Goal: Information Seeking & Learning: Learn about a topic

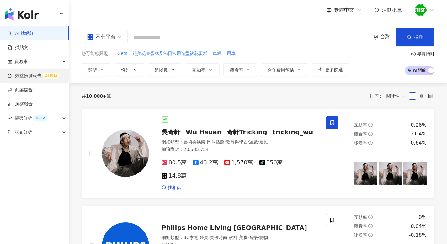
click at [32, 77] on link "效益預測報告 ALPHA" at bounding box center [34, 76] width 52 height 6
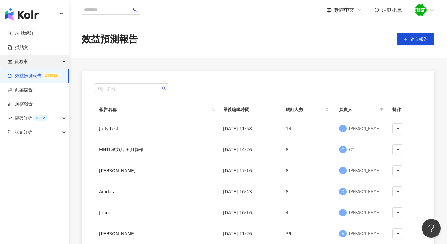
click at [23, 64] on span "資源庫" at bounding box center [20, 62] width 13 height 14
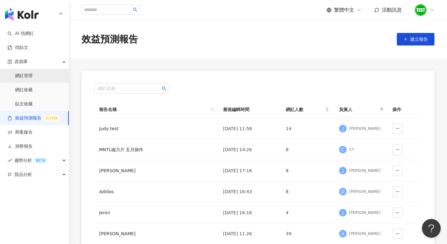
click at [24, 75] on link "網紅管理" at bounding box center [24, 76] width 18 height 6
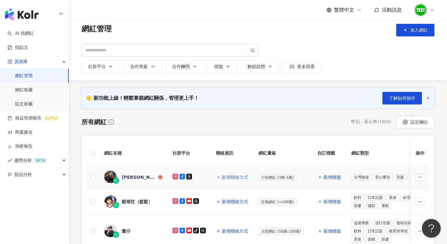
scroll to position [8, 0]
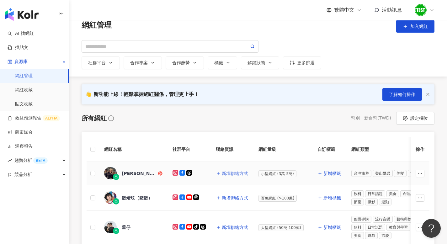
click at [225, 177] on button "新增聯絡方式" at bounding box center [232, 173] width 33 height 13
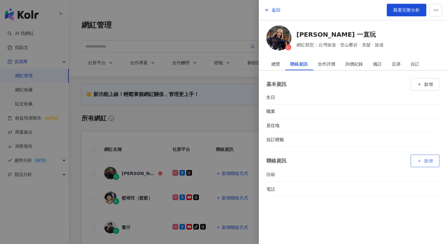
click at [421, 161] on button "新增" at bounding box center [424, 161] width 29 height 13
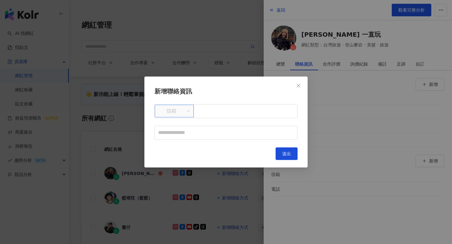
click at [187, 110] on span "信箱" at bounding box center [173, 111] width 31 height 12
click at [294, 154] on button "送出" at bounding box center [286, 153] width 22 height 13
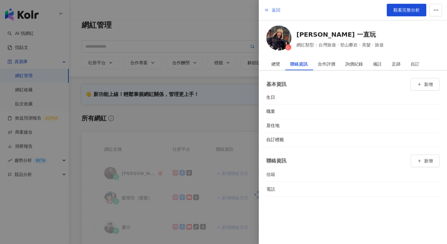
click at [270, 11] on button "返回" at bounding box center [272, 10] width 17 height 13
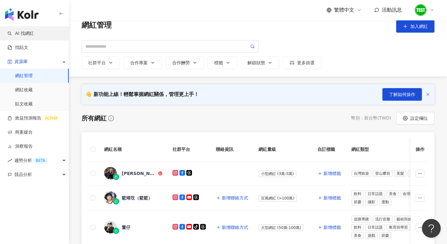
click at [34, 34] on link "AI 找網紅" at bounding box center [21, 33] width 26 height 6
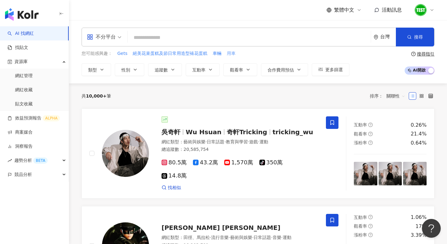
click at [231, 55] on span "用車" at bounding box center [231, 53] width 9 height 6
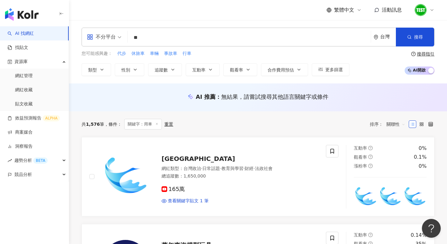
click at [166, 33] on input "**" at bounding box center [249, 38] width 238 height 12
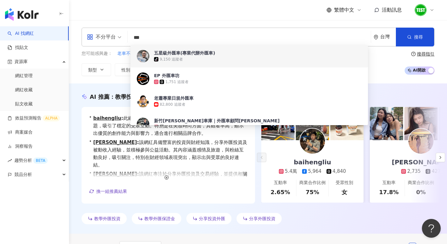
click at [218, 12] on div "繁體中文 活動訊息" at bounding box center [258, 10] width 353 height 20
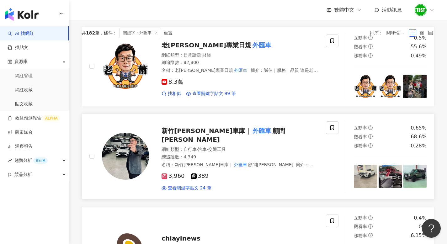
scroll to position [164, 0]
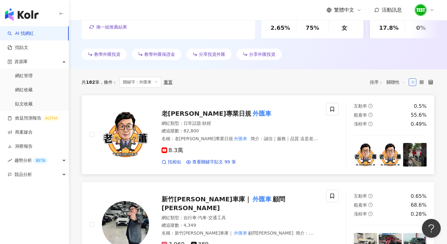
click at [251, 113] on mark "外匯車" at bounding box center [261, 113] width 21 height 10
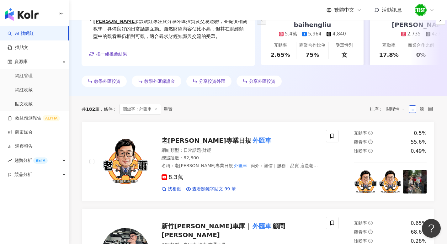
scroll to position [0, 0]
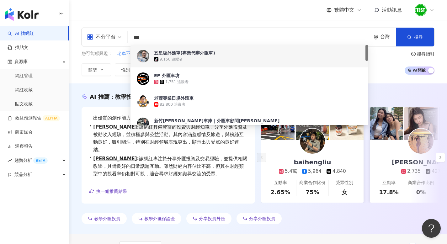
drag, startPoint x: 162, startPoint y: 36, endPoint x: 124, endPoint y: 40, distance: 39.2
click at [124, 40] on div "不分平台 *** 台灣 搜尋 924499f9-ecf8-4a79-81b2-cacf9a518c33 4ba08af8-7d43-439b-b587-28c…" at bounding box center [258, 37] width 353 height 19
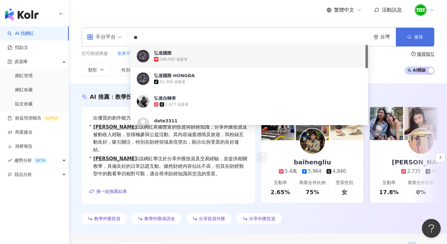
type input "**"
click at [416, 29] on button "搜尋" at bounding box center [415, 37] width 38 height 19
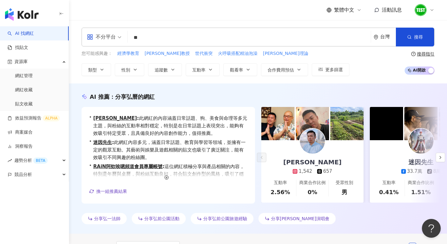
click at [179, 40] on input "**" at bounding box center [249, 38] width 238 height 12
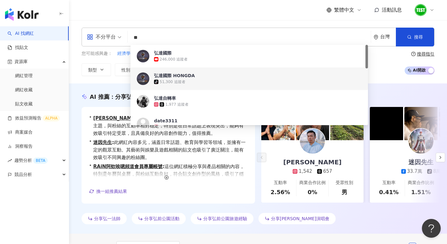
click at [184, 78] on div "弘達國際 HONGDA" at bounding box center [174, 75] width 41 height 6
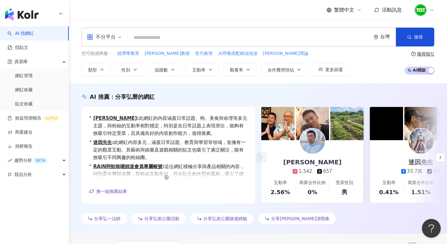
click at [159, 40] on input "search" at bounding box center [249, 38] width 238 height 12
click at [150, 37] on input "search" at bounding box center [249, 38] width 238 height 12
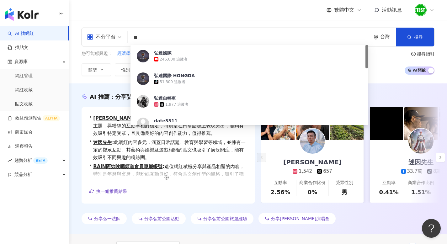
type input "**"
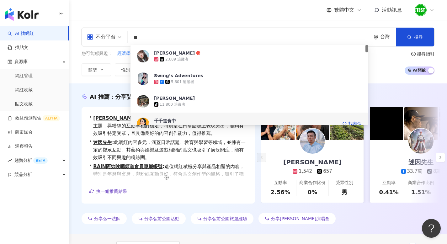
click at [228, 119] on span "千千進食中" at bounding box center [245, 121] width 183 height 6
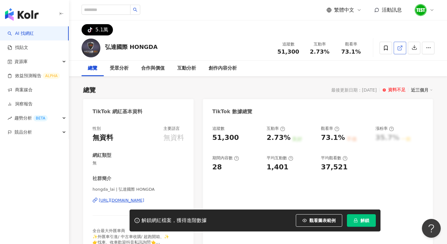
click at [399, 47] on icon at bounding box center [400, 48] width 6 height 6
click at [229, 126] on div "追蹤數" at bounding box center [236, 129] width 48 height 6
click at [226, 130] on div "追蹤數" at bounding box center [236, 129] width 48 height 6
drag, startPoint x: 225, startPoint y: 132, endPoint x: 230, endPoint y: 125, distance: 8.6
click at [225, 132] on div "追蹤數 51,300" at bounding box center [236, 134] width 48 height 17
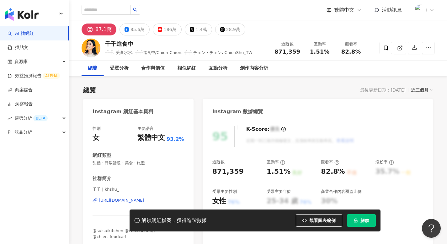
click at [239, 51] on span "千千, 美食水水, 千千進食中/Chien-Chien, 千千 チェン・チェン, ChienShu_TW" at bounding box center [178, 52] width 147 height 5
click at [249, 50] on span "千千, 美食水水, 千千進食中/Chien-Chien, 千千 チェン・チェン, ChienShu_TW" at bounding box center [178, 52] width 147 height 5
drag, startPoint x: 249, startPoint y: 52, endPoint x: 114, endPoint y: 48, distance: 135.5
click at [114, 48] on div "千千進食中 千千, 美食水水, 千千進食中/Chien-Chien, 千千 チェン・チェン, ChienShu_TW" at bounding box center [178, 48] width 147 height 16
click at [159, 51] on span "千千, 美食水水, 千千進食中/Chien-Chien, 千千 チェン・チェン, ChienShu_TW" at bounding box center [178, 52] width 147 height 5
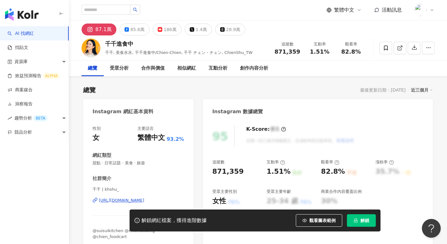
click at [163, 51] on span "千千, 美食水水, 千千進食中/Chien-Chien, 千千 チェン・チェン, ChienShu_TW" at bounding box center [178, 52] width 147 height 5
click at [170, 51] on span "千千, 美食水水, 千千進食中/Chien-Chien, 千千 チェン・チェン, ChienShu_TW" at bounding box center [178, 52] width 147 height 5
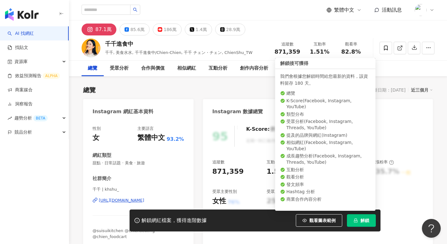
click at [363, 220] on span "解鎖" at bounding box center [364, 220] width 9 height 5
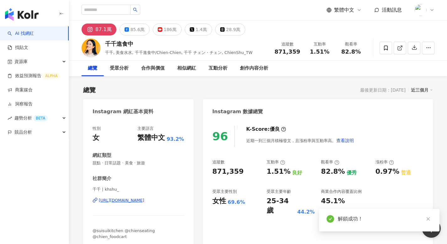
click at [134, 29] on div "85.6萬" at bounding box center [137, 29] width 14 height 9
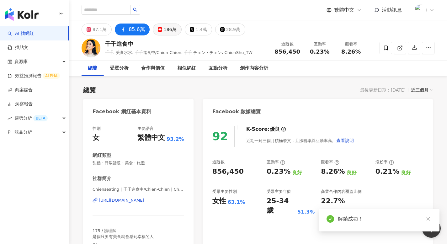
click at [165, 34] on button "186萬" at bounding box center [167, 30] width 29 height 12
click at [169, 33] on div "186萬" at bounding box center [170, 29] width 13 height 9
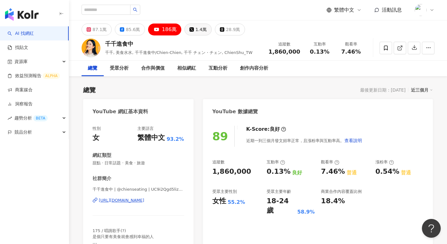
click at [189, 32] on button "1.4萬" at bounding box center [197, 30] width 27 height 12
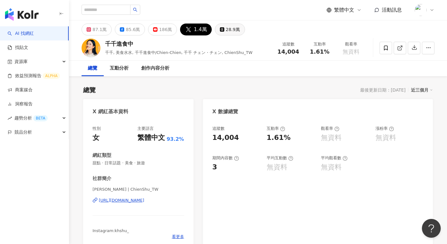
click at [226, 31] on div "28.9萬" at bounding box center [233, 29] width 14 height 9
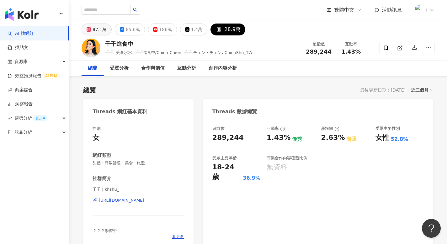
click at [105, 31] on button "87.1萬" at bounding box center [97, 30] width 30 height 12
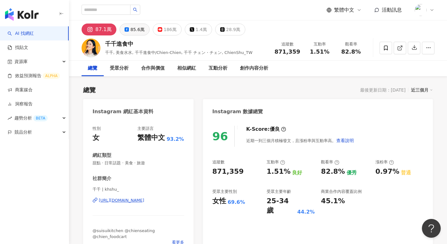
click at [127, 31] on button "85.6萬" at bounding box center [134, 30] width 30 height 12
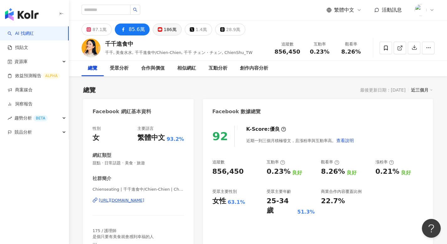
click at [161, 28] on button "186萬" at bounding box center [167, 30] width 29 height 12
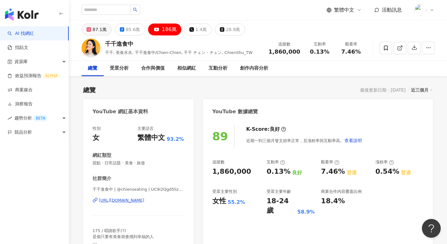
click at [102, 31] on div "87.1萬" at bounding box center [100, 29] width 14 height 9
click at [100, 30] on div "87.1萬" at bounding box center [100, 29] width 14 height 9
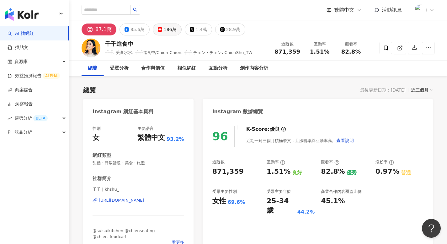
click at [164, 28] on div "186萬" at bounding box center [170, 29] width 13 height 9
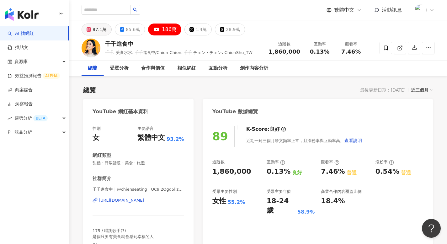
click at [95, 31] on div "87.1萬" at bounding box center [100, 29] width 14 height 9
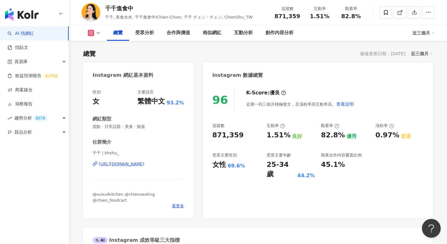
scroll to position [108, 0]
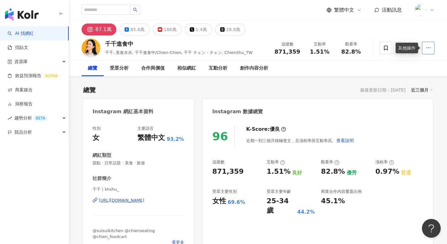
click at [430, 51] on span "button" at bounding box center [429, 47] width 6 height 7
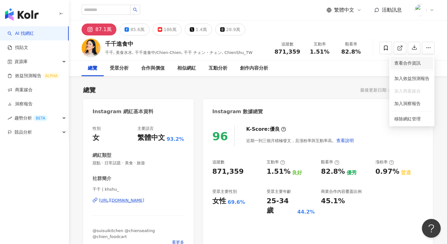
click at [417, 61] on span "查看合作資訊" at bounding box center [411, 63] width 35 height 7
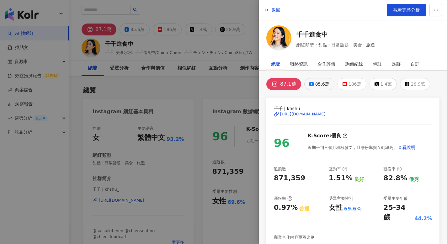
click at [320, 83] on div "85.6萬" at bounding box center [322, 84] width 14 height 9
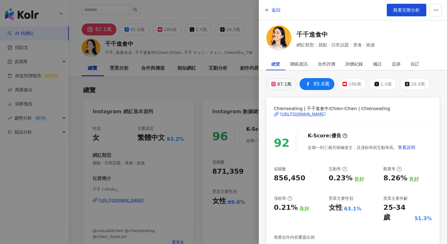
click at [280, 86] on div "87.1萬" at bounding box center [284, 84] width 14 height 9
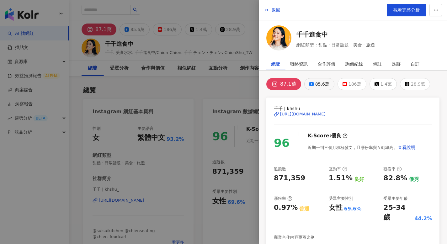
click at [324, 86] on div "85.6萬" at bounding box center [322, 84] width 14 height 9
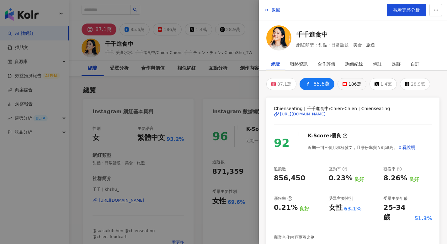
click at [354, 86] on div "186萬" at bounding box center [354, 84] width 13 height 9
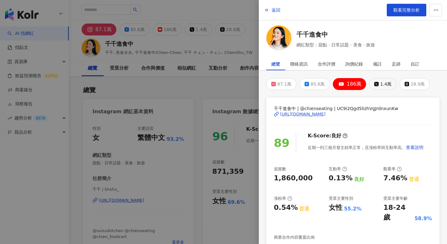
click at [380, 85] on div "1.4萬" at bounding box center [385, 84] width 11 height 9
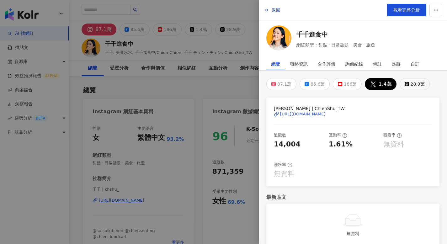
click at [410, 84] on div "28.9萬" at bounding box center [417, 84] width 14 height 9
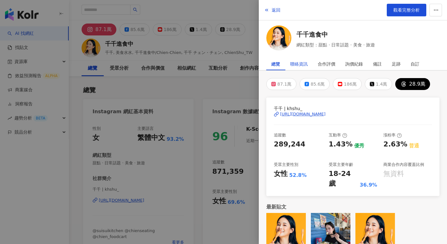
click at [293, 61] on div "聯絡資訊" at bounding box center [299, 64] width 18 height 13
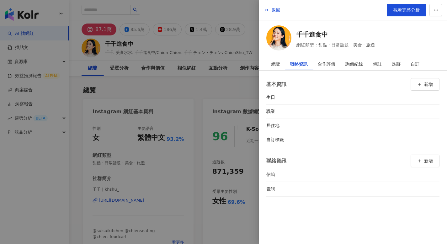
click at [207, 93] on div at bounding box center [223, 122] width 447 height 244
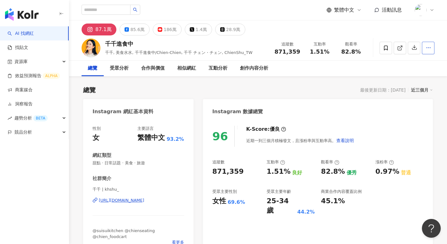
click at [427, 45] on icon "button" at bounding box center [429, 48] width 6 height 6
click at [427, 46] on icon "button" at bounding box center [429, 48] width 6 height 6
click at [430, 47] on icon "button" at bounding box center [429, 48] width 6 height 6
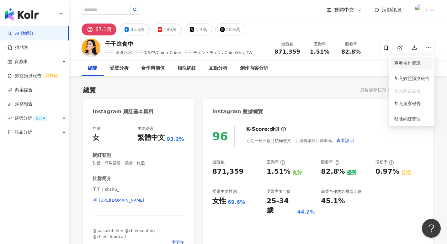
click at [420, 63] on span "查看合作資訊" at bounding box center [411, 63] width 35 height 7
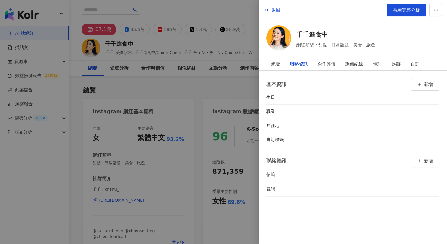
click at [194, 75] on div at bounding box center [223, 122] width 447 height 244
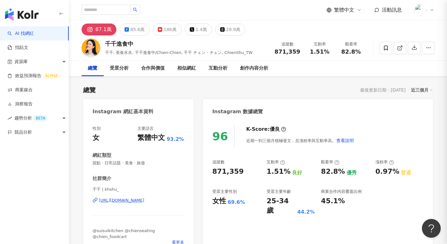
click at [59, 61] on div at bounding box center [223, 122] width 447 height 244
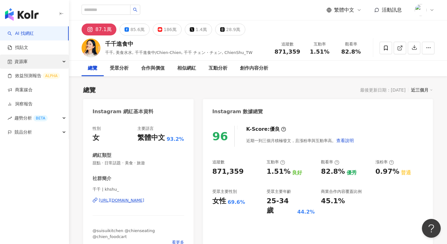
click at [55, 61] on div "資源庫" at bounding box center [34, 62] width 69 height 14
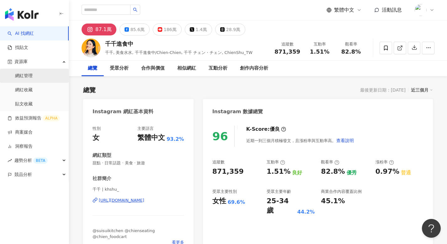
click at [29, 73] on link "網紅管理" at bounding box center [24, 76] width 18 height 6
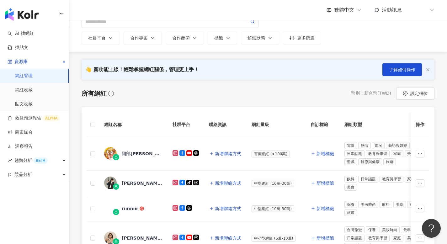
scroll to position [40, 0]
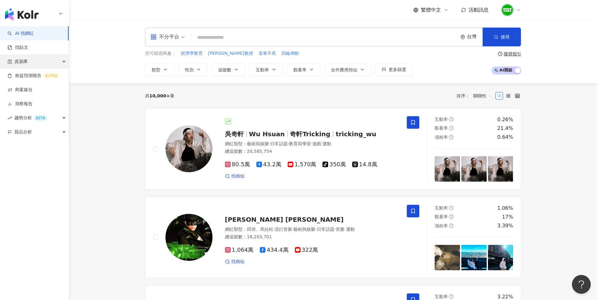
click at [38, 63] on div "資源庫" at bounding box center [34, 62] width 69 height 14
click at [33, 77] on link "網紅管理" at bounding box center [24, 76] width 18 height 6
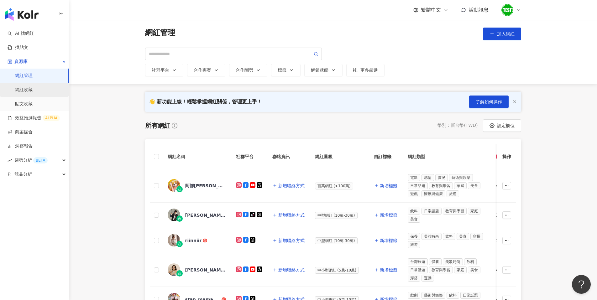
click at [33, 89] on link "網紅收藏" at bounding box center [24, 90] width 18 height 6
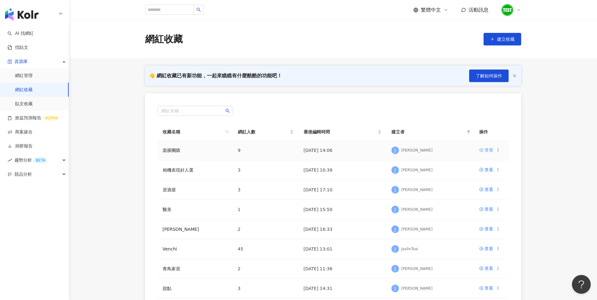
click at [488, 148] on div "查看" at bounding box center [489, 150] width 9 height 7
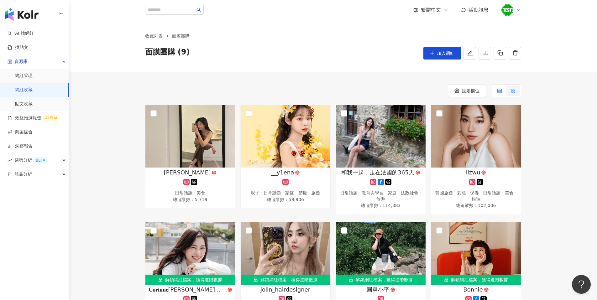
click at [498, 92] on icon at bounding box center [500, 91] width 4 height 4
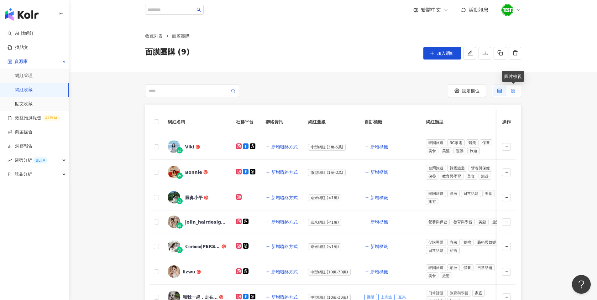
click at [520, 91] on label at bounding box center [514, 91] width 14 height 11
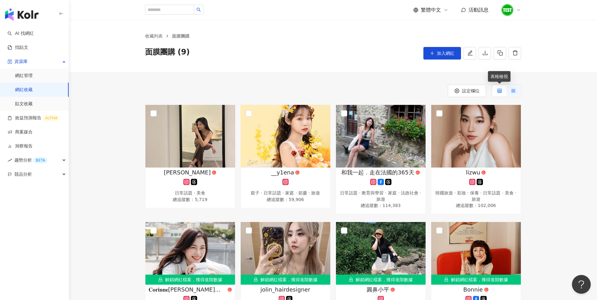
click at [500, 91] on icon at bounding box center [500, 91] width 4 height 4
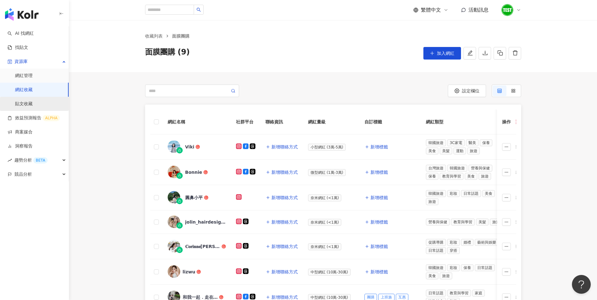
click at [28, 104] on link "貼文收藏" at bounding box center [24, 104] width 18 height 6
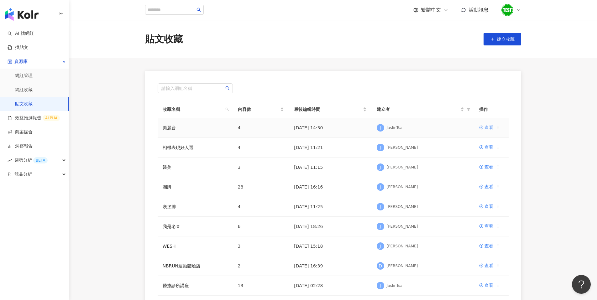
click at [491, 127] on div "查看" at bounding box center [489, 127] width 9 height 7
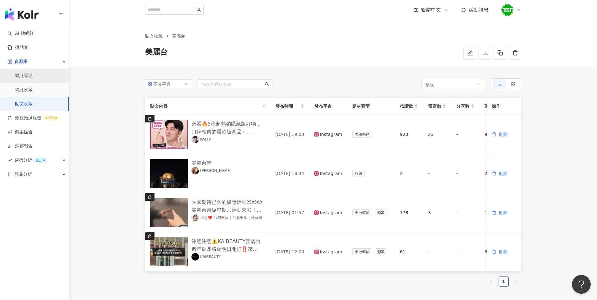
click at [33, 76] on link "網紅管理" at bounding box center [24, 76] width 18 height 6
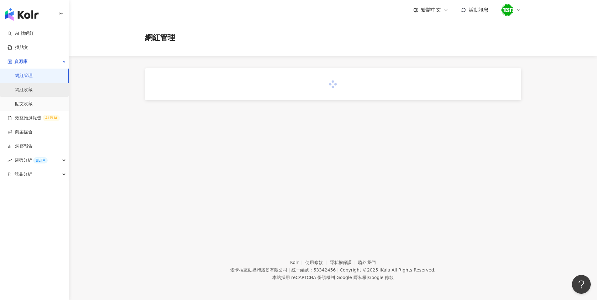
click at [33, 90] on link "網紅收藏" at bounding box center [24, 90] width 18 height 6
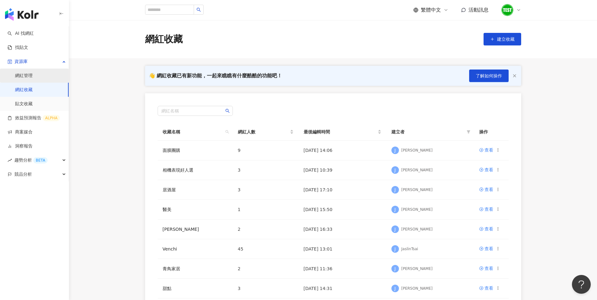
click at [33, 75] on link "網紅管理" at bounding box center [24, 76] width 18 height 6
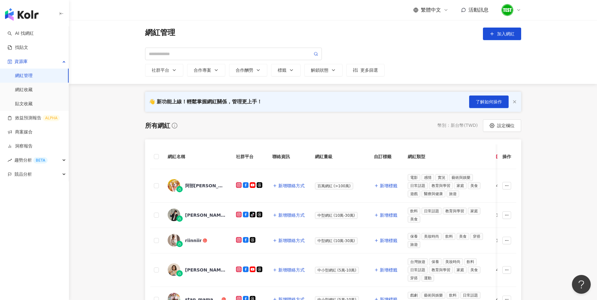
click at [93, 146] on main "網紅管理 加入網紅 社群平台 合作專案 合作酬勞 標籤 解鎖狀態 更多篩選 👋 新功能上線！輕鬆掌握網紅關係，管理更上手！ 了解如何操作 所有網紅 幣別 ： …" at bounding box center [333, 270] width 528 height 500
